Goal: Check status: Check status

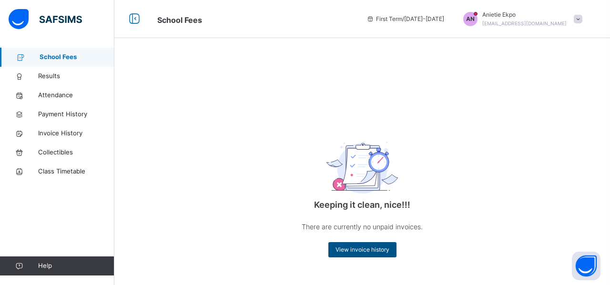
click at [368, 252] on span "View invoice history" at bounding box center [362, 249] width 54 height 9
click at [530, 26] on span "[EMAIL_ADDRESS][DOMAIN_NAME]" at bounding box center [524, 23] width 84 height 6
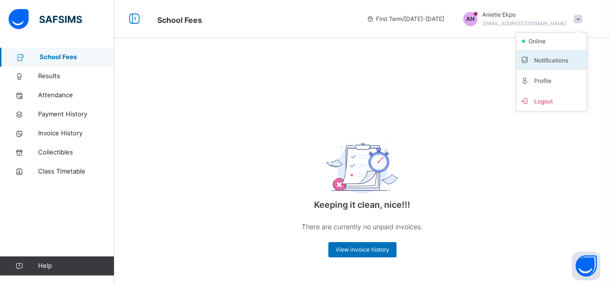
click at [548, 58] on span "Notifications" at bounding box center [551, 59] width 63 height 13
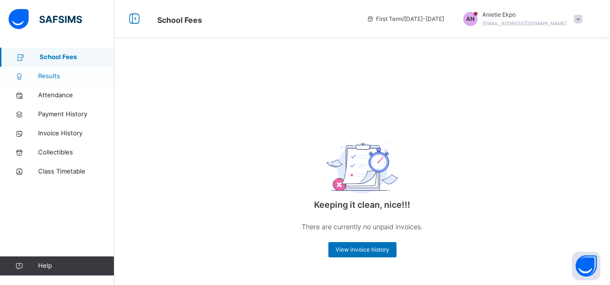
click at [60, 83] on link "Results" at bounding box center [57, 76] width 114 height 19
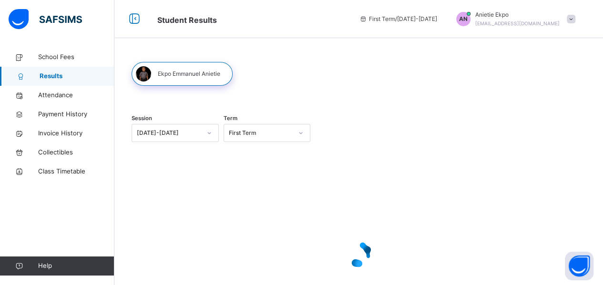
click at [174, 135] on div "[DATE]-[DATE]" at bounding box center [169, 133] width 64 height 9
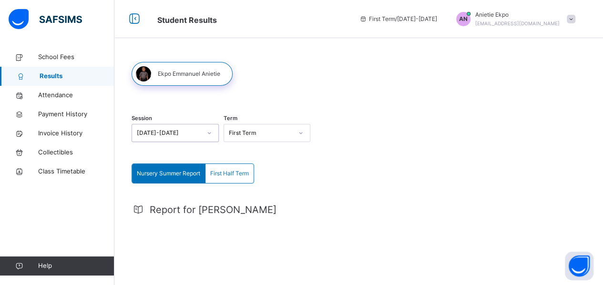
click at [174, 135] on div "[DATE]-[DATE]" at bounding box center [169, 133] width 64 height 9
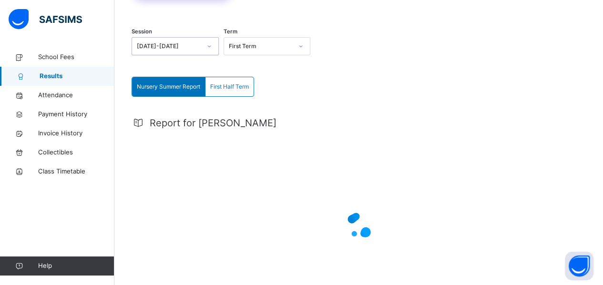
scroll to position [85, 0]
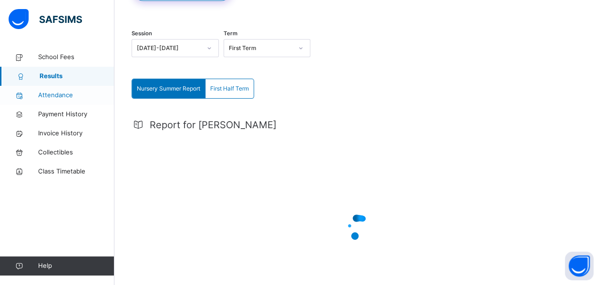
click at [65, 94] on span "Attendance" at bounding box center [76, 96] width 76 height 10
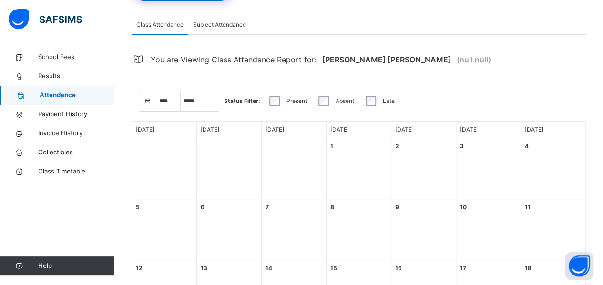
select select "****"
select select "*"
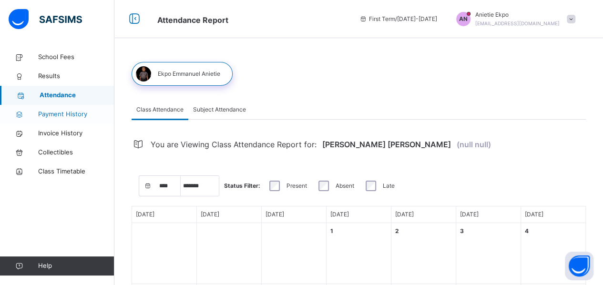
click at [83, 111] on span "Payment History" at bounding box center [76, 115] width 76 height 10
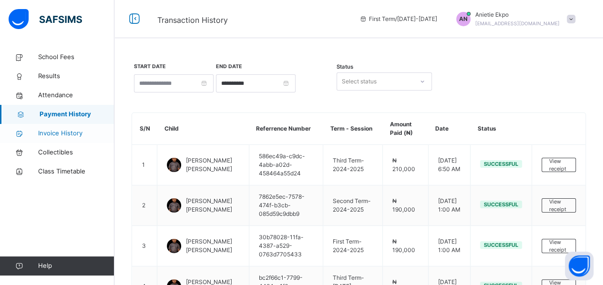
click at [69, 129] on span "Invoice History" at bounding box center [76, 134] width 76 height 10
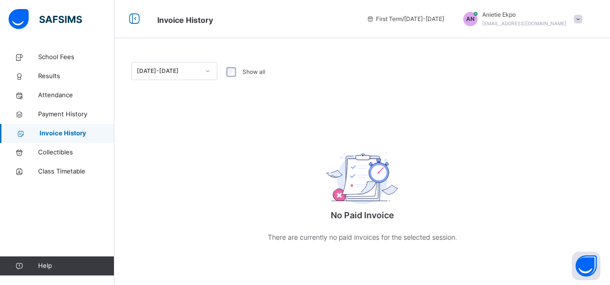
click at [191, 68] on div "[DATE]-[DATE]" at bounding box center [168, 71] width 63 height 9
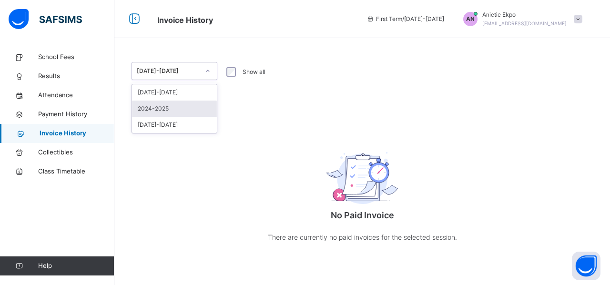
click at [175, 106] on div "2024-2025" at bounding box center [174, 109] width 85 height 16
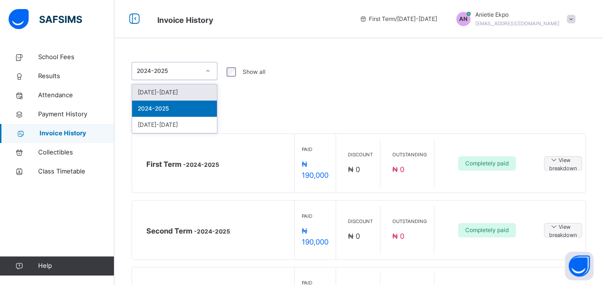
click at [188, 74] on div "2024-2025" at bounding box center [168, 71] width 63 height 9
click at [181, 95] on div "[DATE]-[DATE]" at bounding box center [174, 92] width 85 height 16
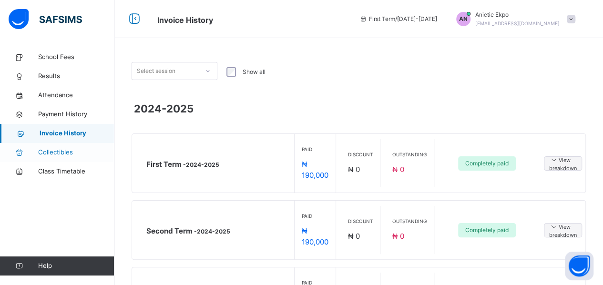
click at [58, 156] on span "Collectibles" at bounding box center [76, 153] width 76 height 10
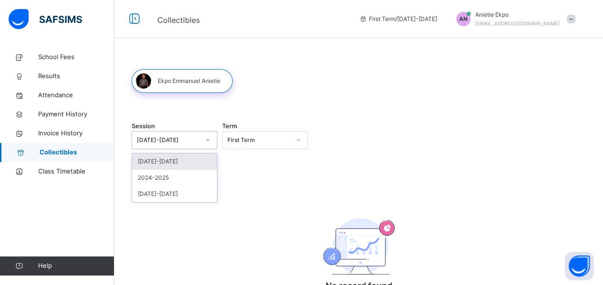
click at [196, 138] on div "[DATE]-[DATE]" at bounding box center [168, 140] width 63 height 9
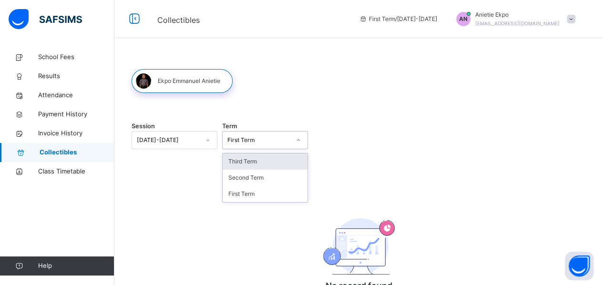
click at [232, 142] on div "First Term" at bounding box center [258, 140] width 63 height 9
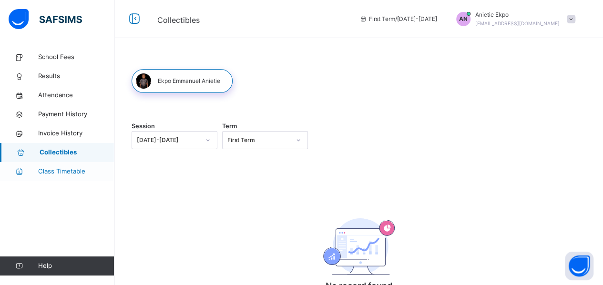
click at [68, 169] on span "Class Timetable" at bounding box center [76, 172] width 76 height 10
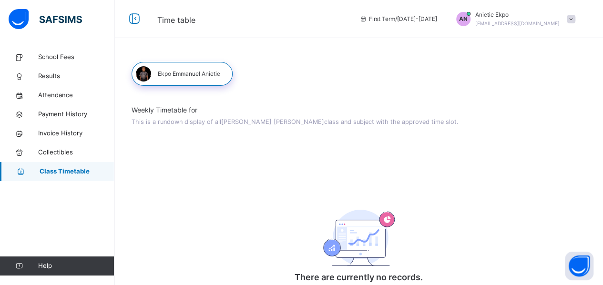
scroll to position [28, 0]
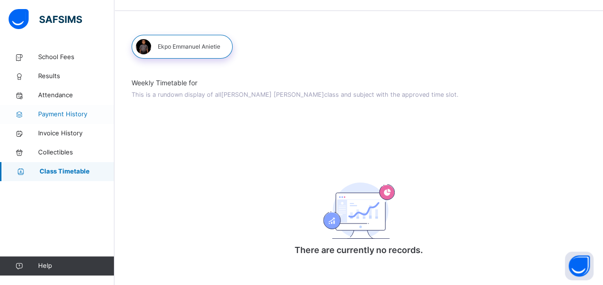
click at [61, 114] on span "Payment History" at bounding box center [76, 115] width 76 height 10
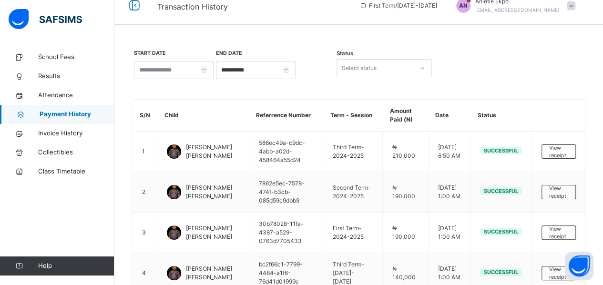
scroll to position [28, 0]
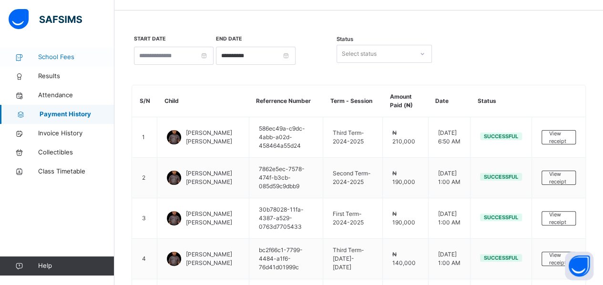
click at [65, 56] on span "School Fees" at bounding box center [76, 57] width 76 height 10
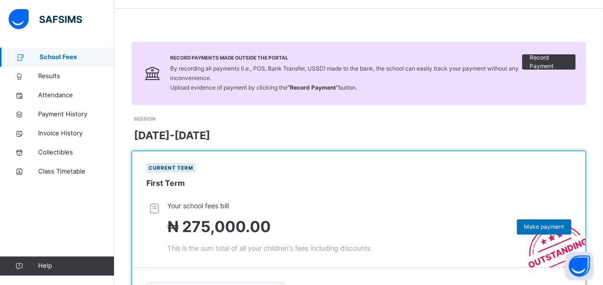
scroll to position [28, 0]
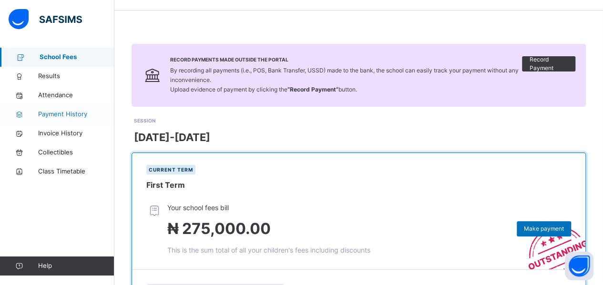
click at [63, 110] on span "Payment History" at bounding box center [76, 115] width 76 height 10
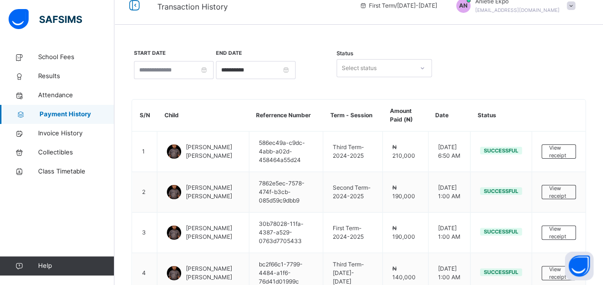
scroll to position [28, 0]
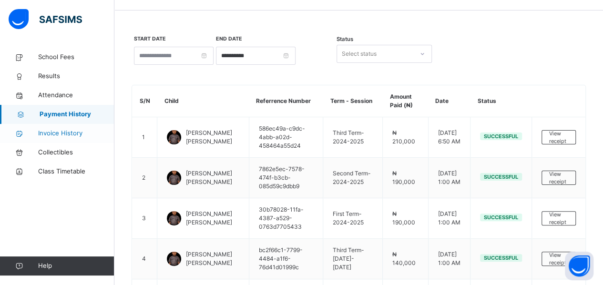
click at [65, 128] on link "Invoice History" at bounding box center [57, 133] width 114 height 19
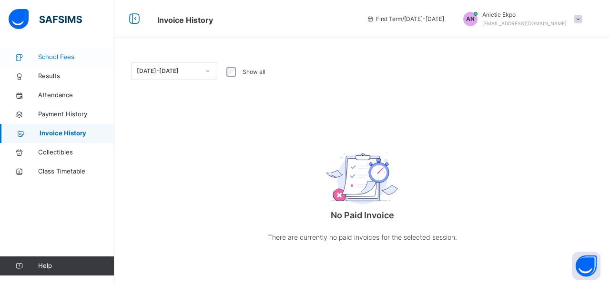
click at [56, 55] on span "School Fees" at bounding box center [76, 57] width 76 height 10
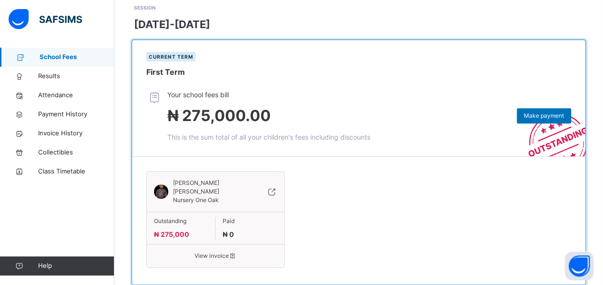
scroll to position [155, 0]
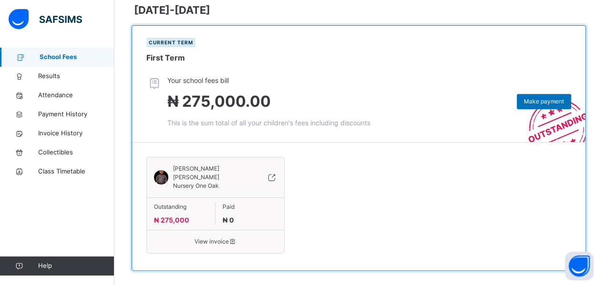
click at [220, 237] on span "View invoice" at bounding box center [215, 241] width 123 height 9
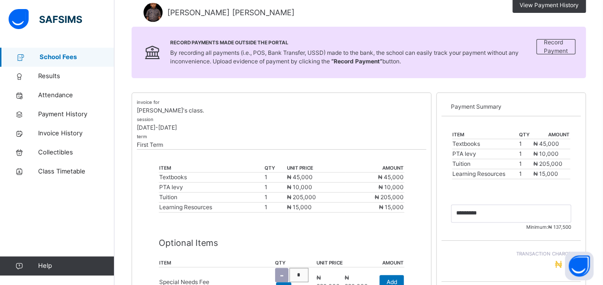
scroll to position [111, 0]
